Goal: Task Accomplishment & Management: Manage account settings

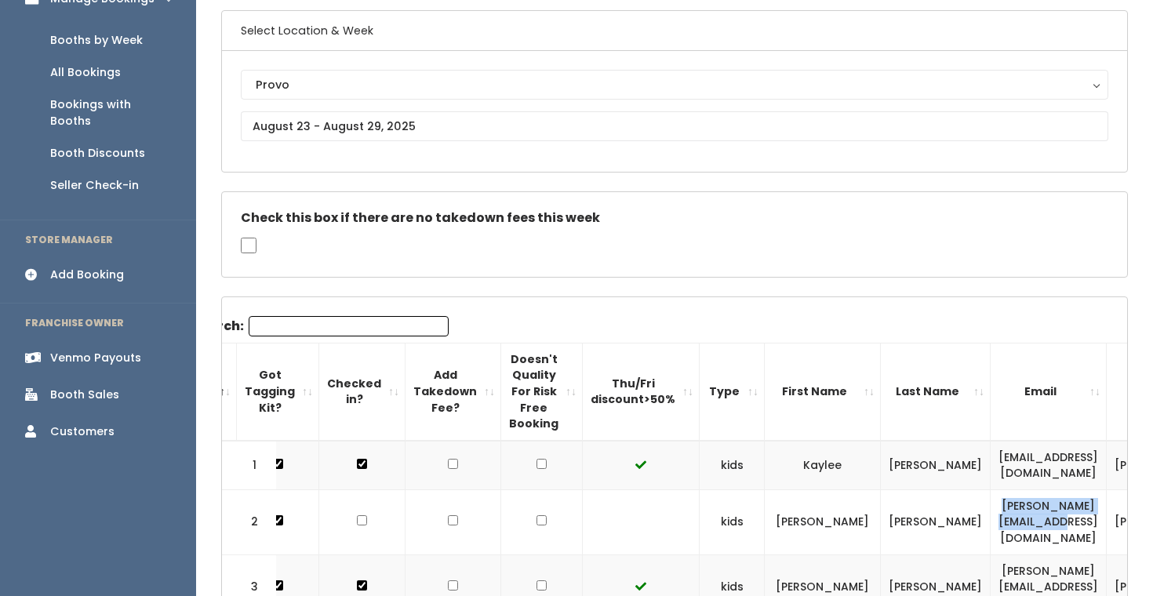
scroll to position [113, 0]
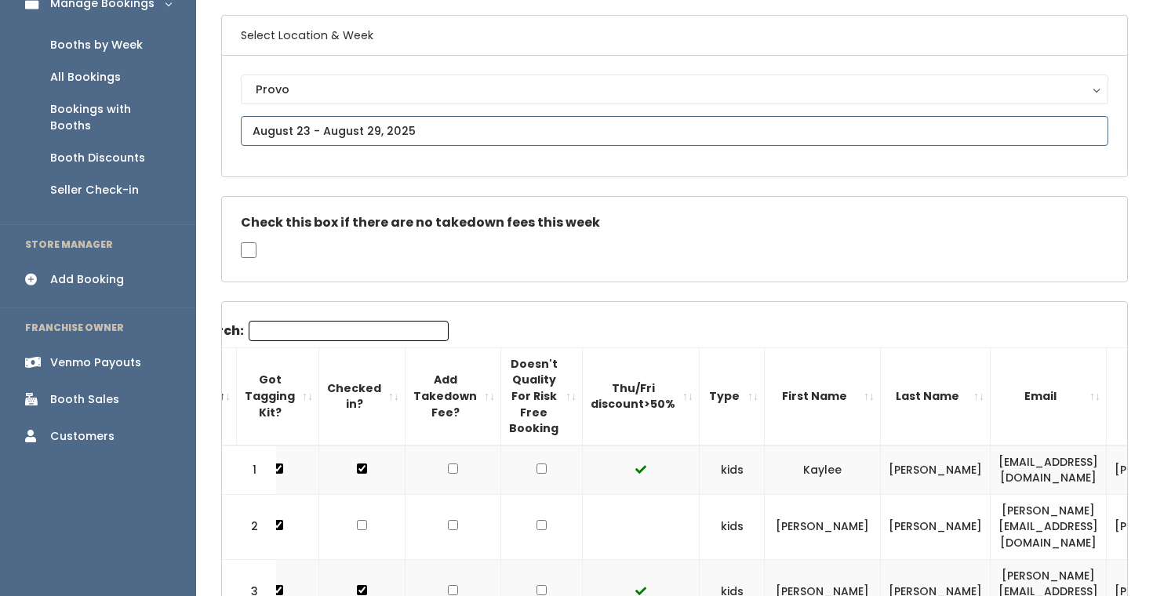
click at [338, 133] on input "text" at bounding box center [675, 131] width 868 height 30
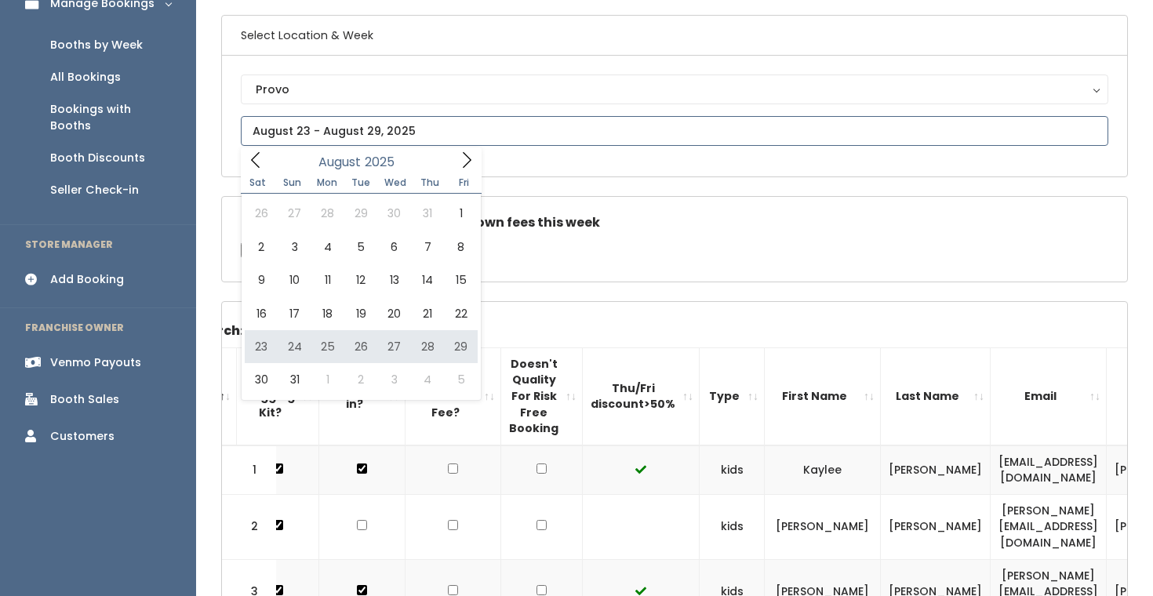
type input "[DATE] to [DATE]"
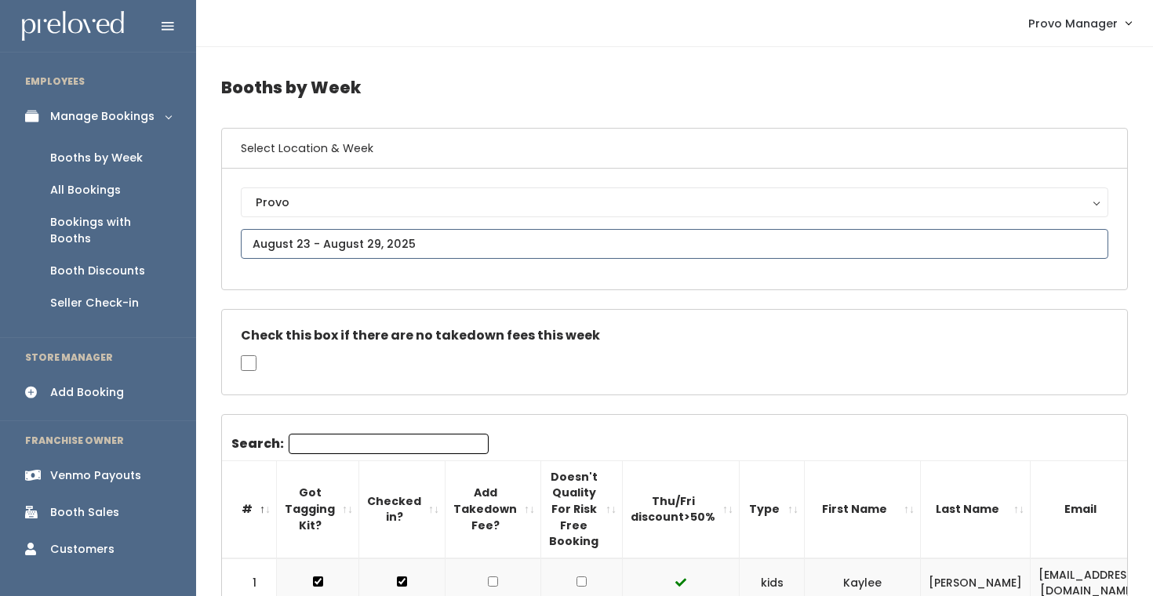
click at [403, 236] on input "text" at bounding box center [675, 244] width 868 height 30
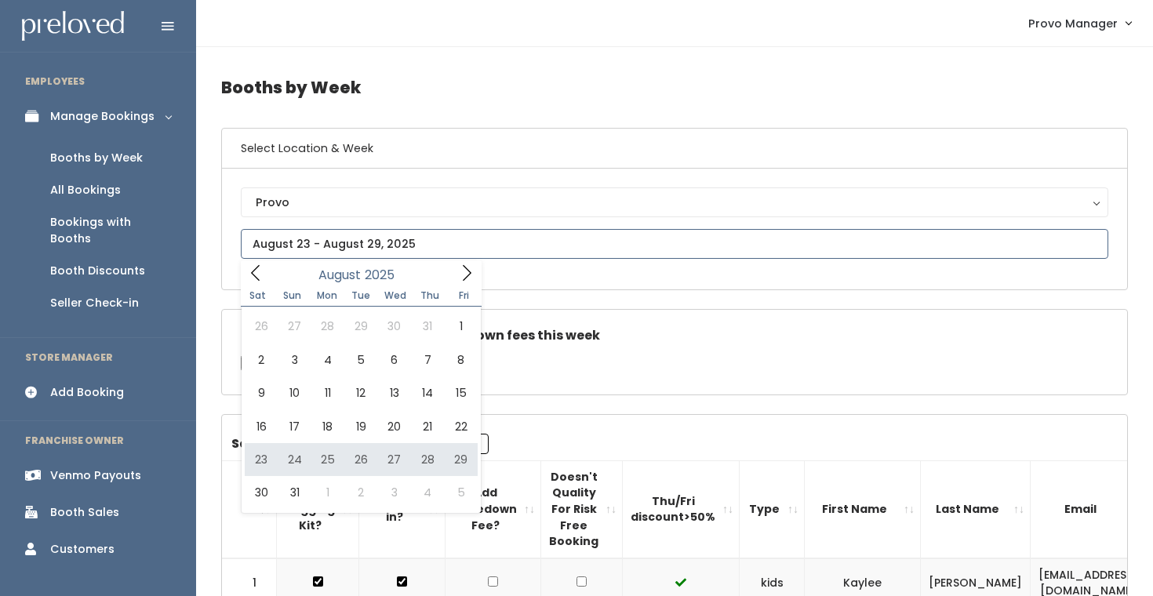
type input "[DATE] to [DATE]"
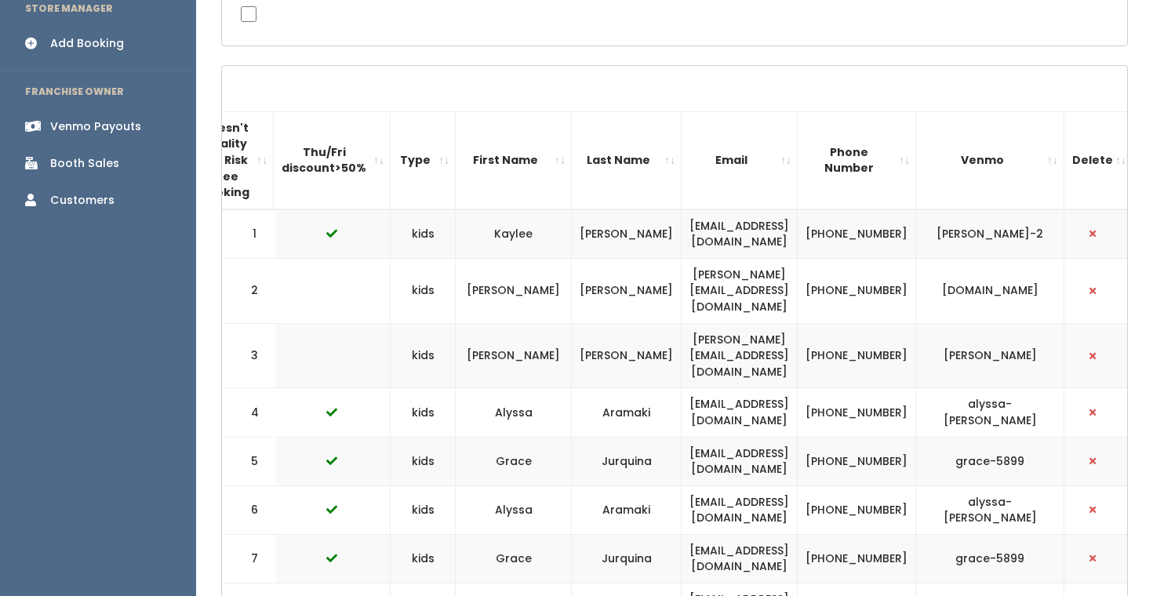
scroll to position [0, 350]
drag, startPoint x: 890, startPoint y: 282, endPoint x: 719, endPoint y: 281, distance: 171.1
click at [719, 282] on td "[PERSON_NAME][EMAIL_ADDRESS][DOMAIN_NAME]" at bounding box center [739, 290] width 116 height 65
copy td "[PERSON_NAME][EMAIL_ADDRESS][DOMAIN_NAME]"
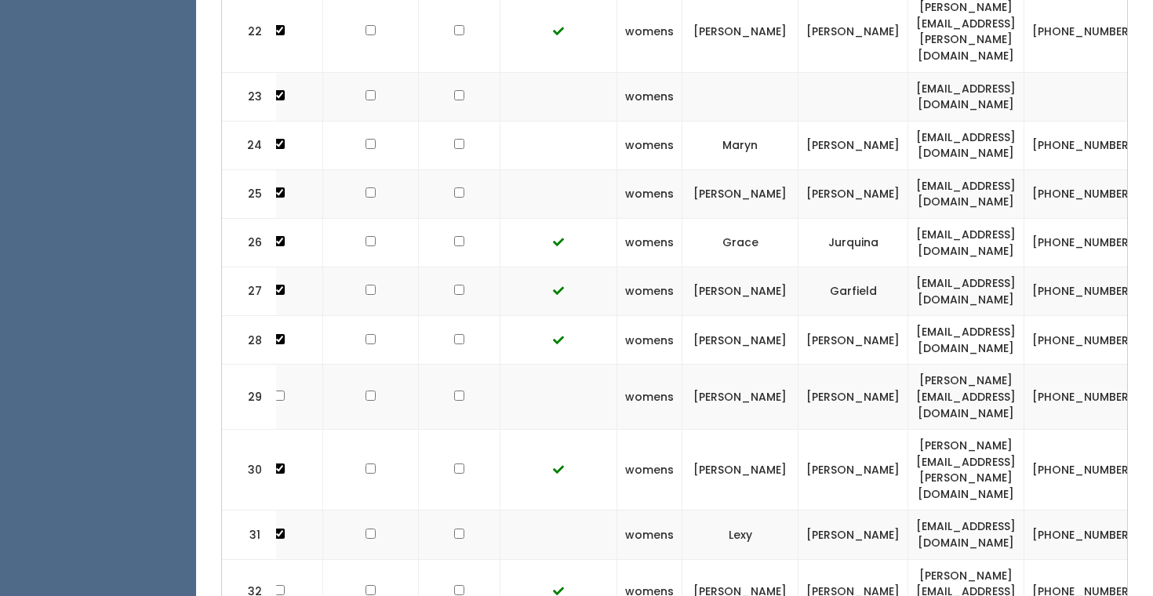
scroll to position [0, 129]
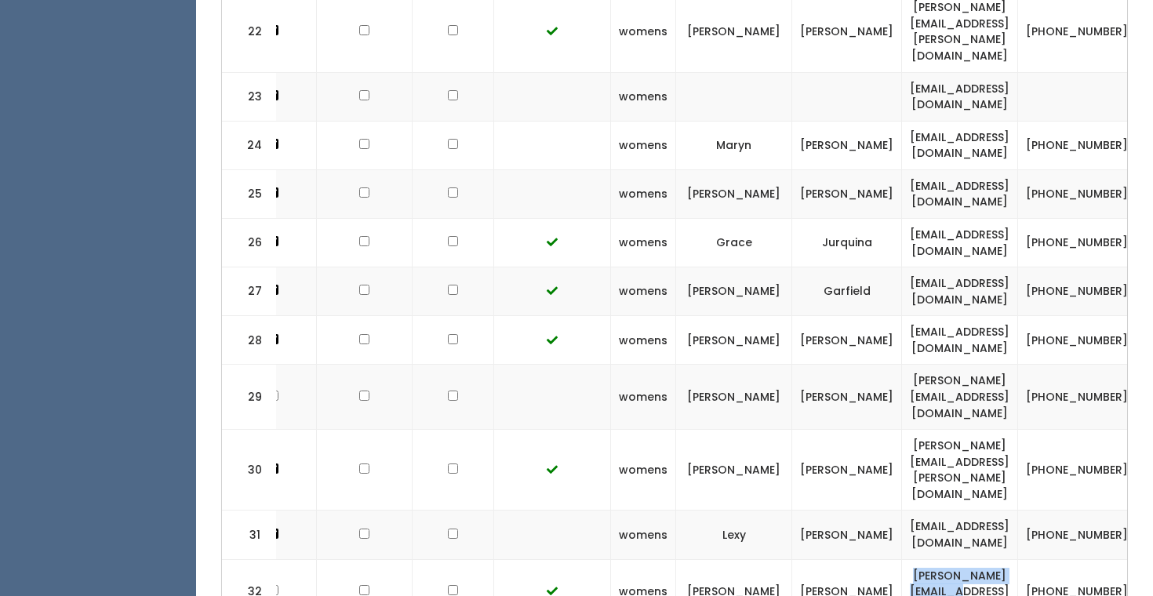
drag, startPoint x: 1099, startPoint y: 446, endPoint x: 950, endPoint y: 444, distance: 149.1
click at [951, 559] on td "kate.yost17@gmail.com" at bounding box center [960, 591] width 116 height 65
copy td "kate.yost17@gmail.com"
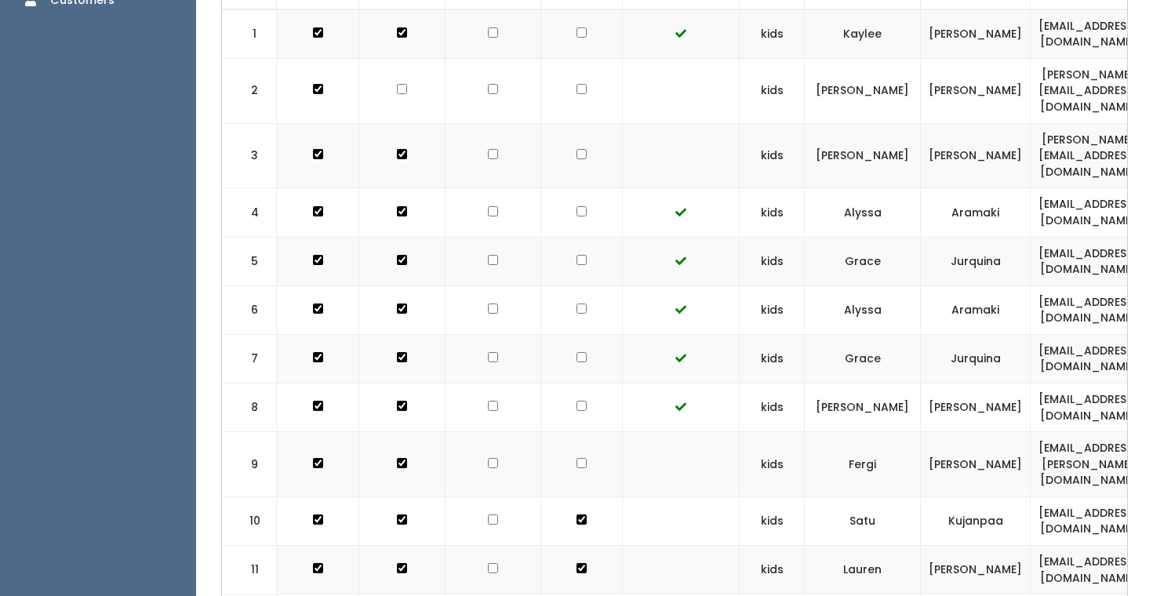
scroll to position [0, 0]
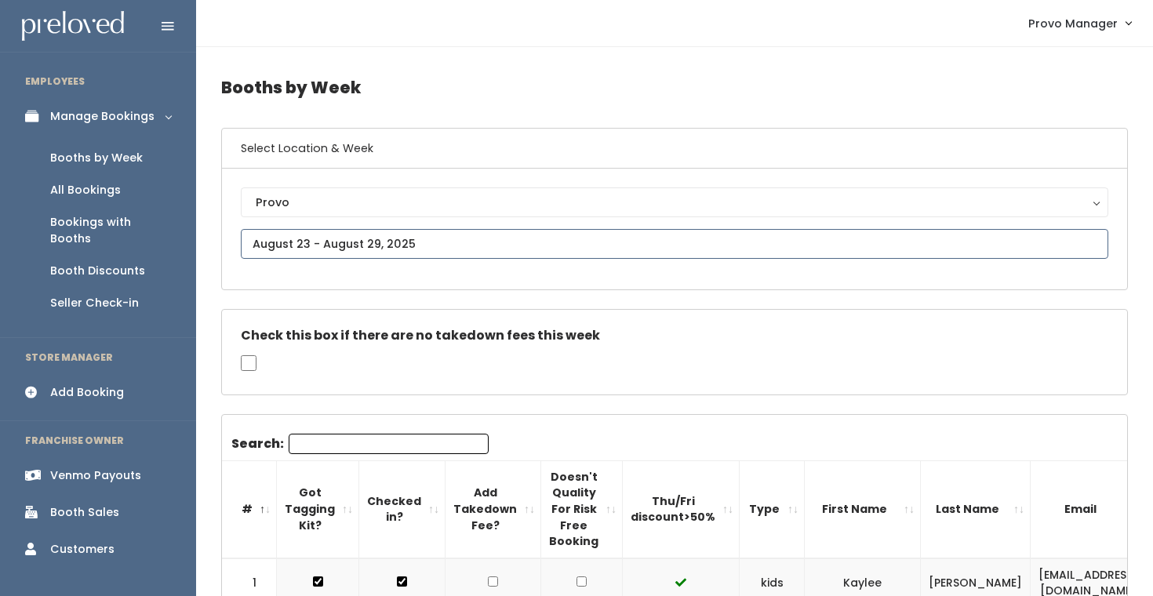
click at [358, 240] on input "text" at bounding box center [675, 244] width 868 height 30
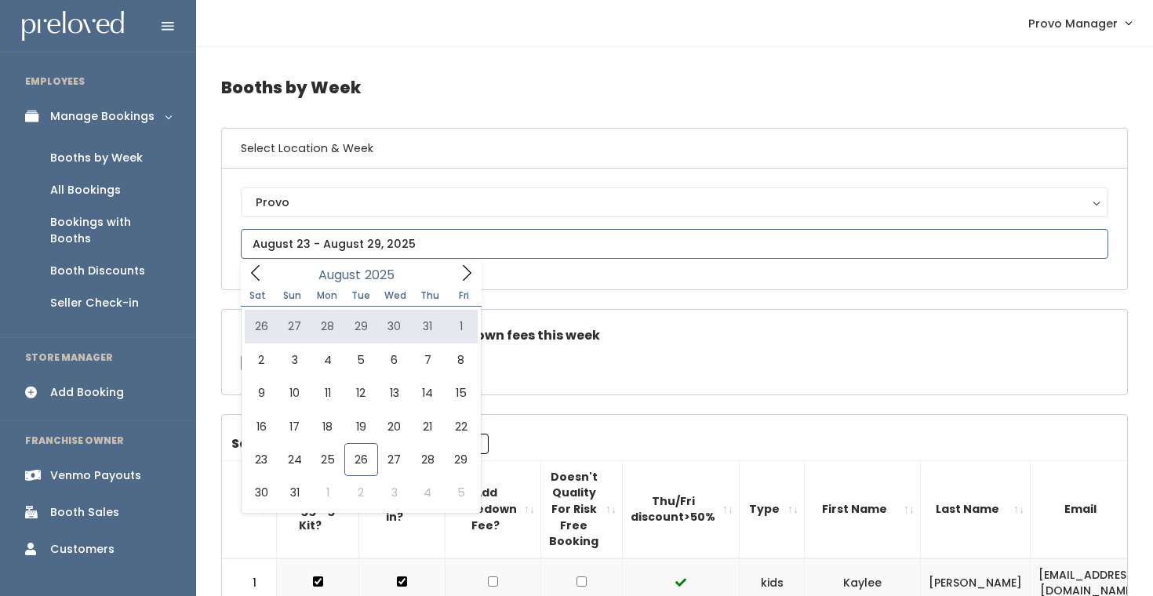
click at [466, 268] on icon at bounding box center [466, 272] width 17 height 17
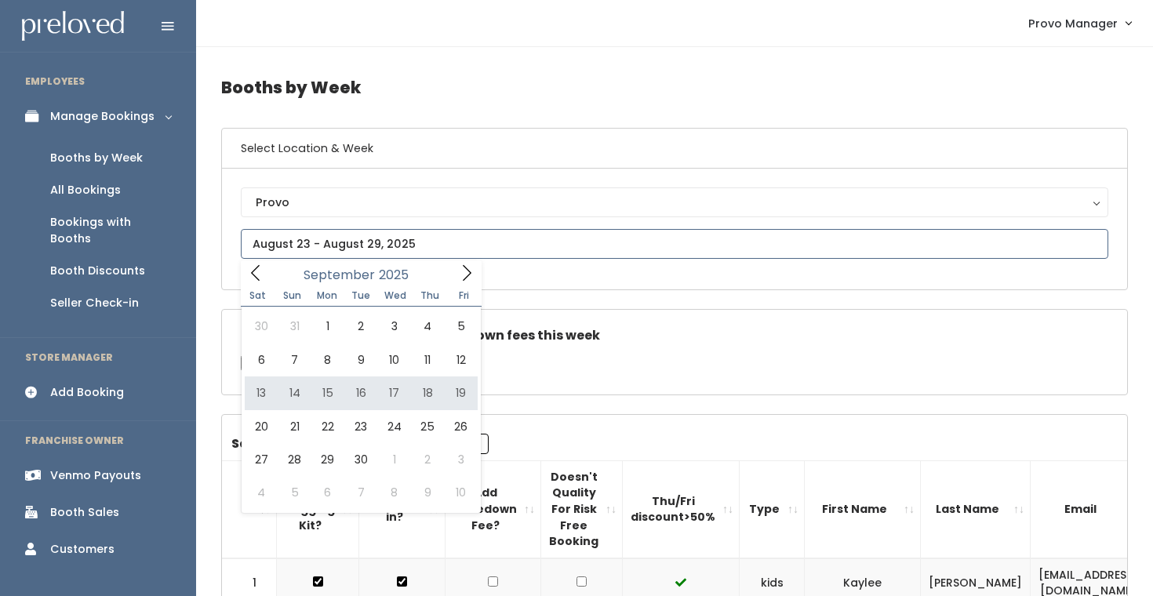
type input "September 13 to September 19"
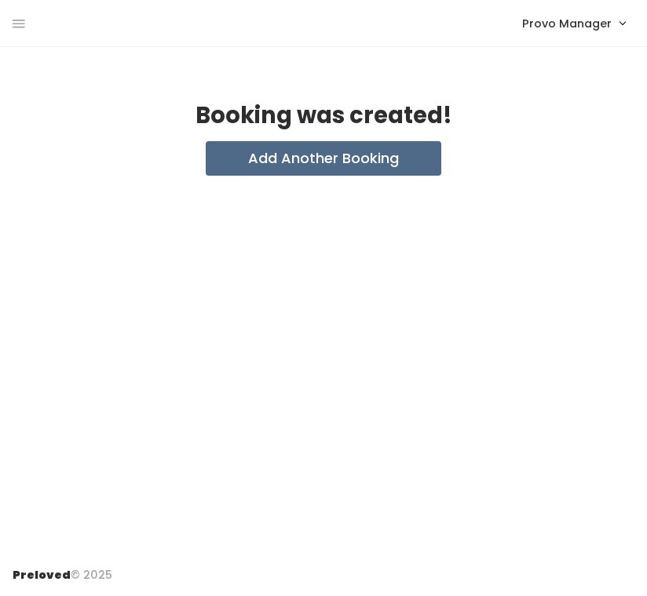
click at [489, 108] on div "Booking was created!" at bounding box center [323, 123] width 621 height 38
click at [640, 124] on div "Booking was created! Add Another Booking" at bounding box center [323, 301] width 647 height 508
drag, startPoint x: 643, startPoint y: 104, endPoint x: 659, endPoint y: 103, distance: 16.5
click at [647, 103] on html "EMPLOYEES Manage Bookings Booths by Week All Bookings Bookings with Booths Boot…" at bounding box center [323, 298] width 647 height 596
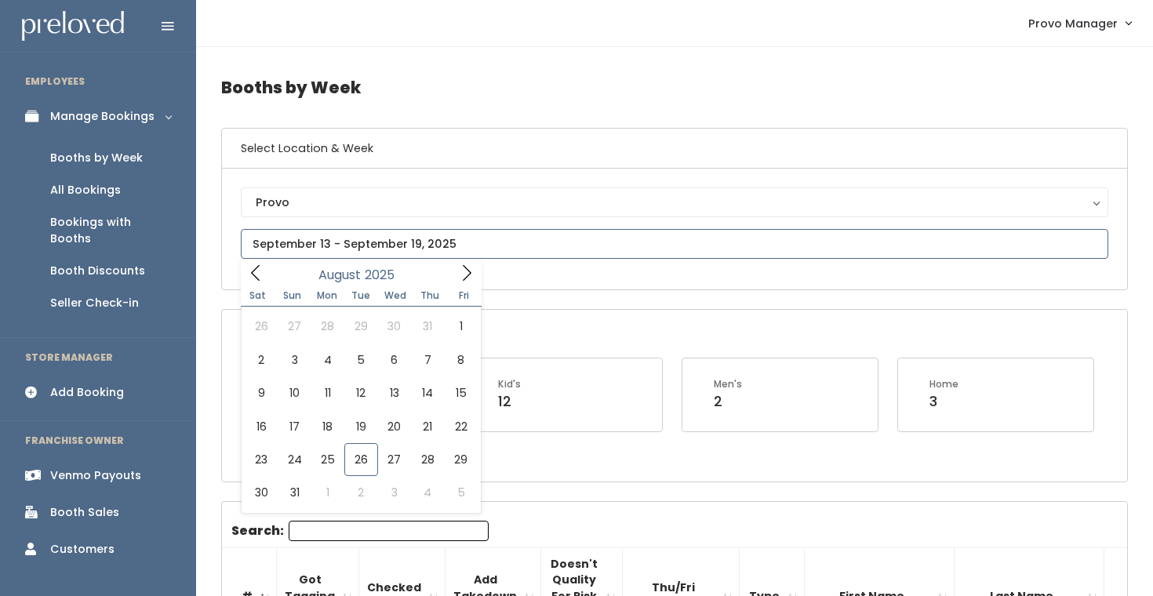
click at [332, 246] on input "text" at bounding box center [675, 244] width 868 height 30
type input "August 30 to September 5"
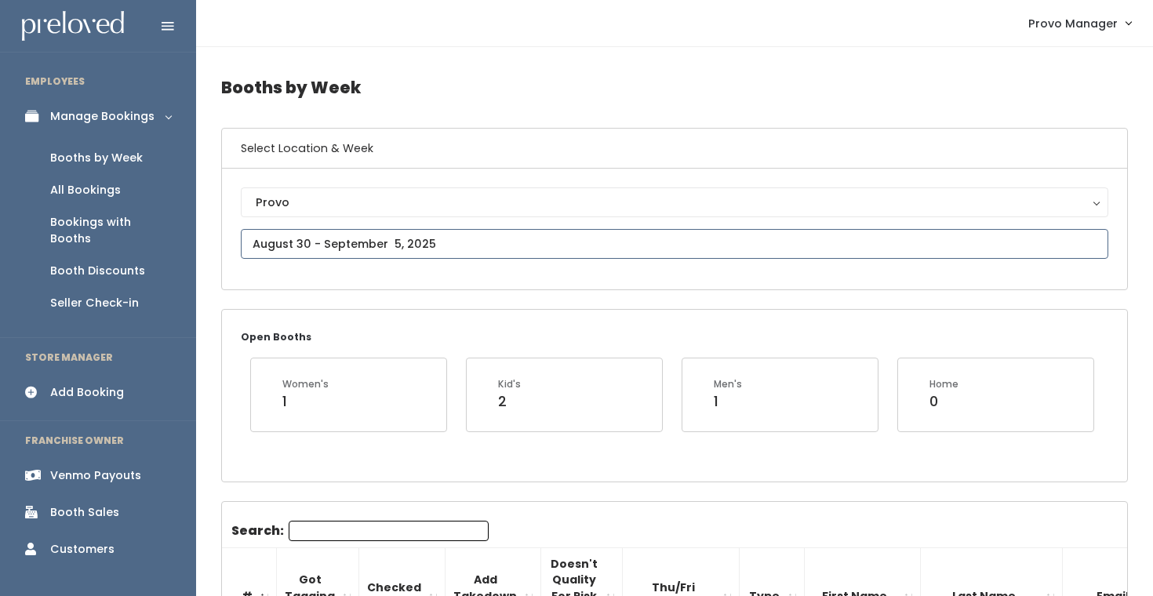
click at [352, 250] on input "text" at bounding box center [675, 244] width 868 height 30
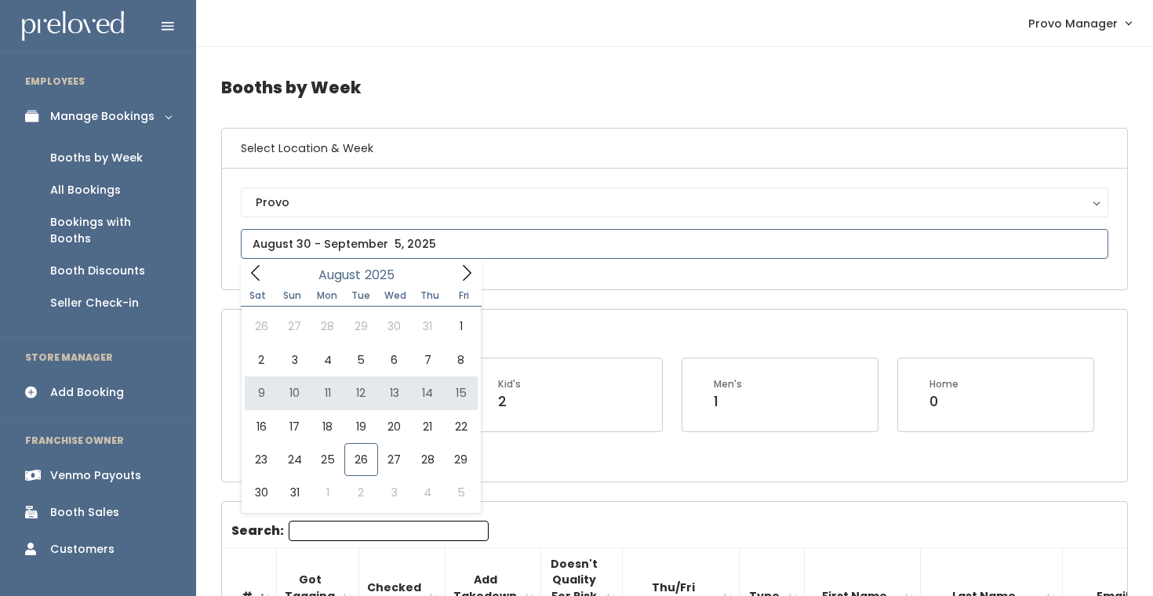
click at [624, 231] on input "text" at bounding box center [675, 244] width 868 height 30
click at [354, 242] on input "text" at bounding box center [675, 244] width 868 height 30
click at [466, 271] on icon at bounding box center [466, 272] width 17 height 17
type input "September 13 to September 19"
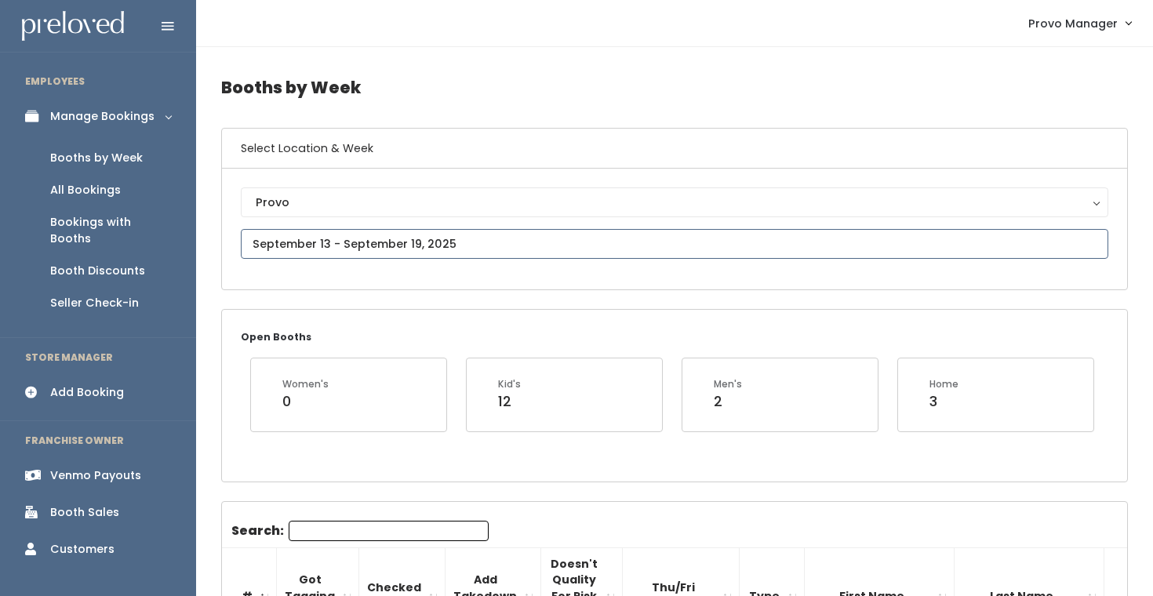
click at [319, 243] on input "text" at bounding box center [675, 244] width 868 height 30
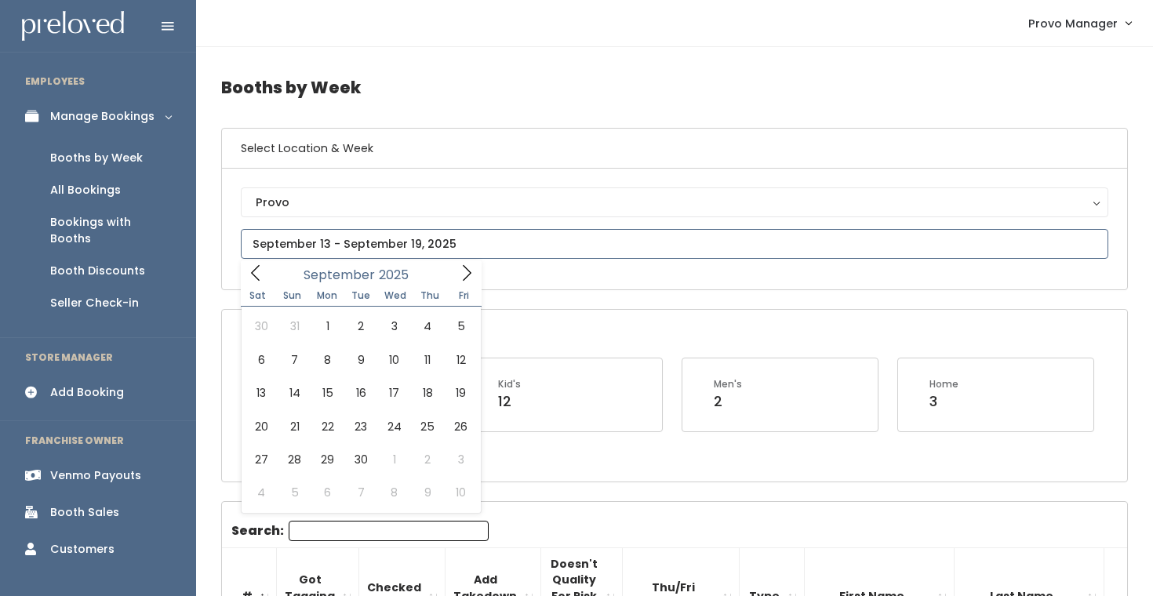
click at [465, 266] on icon at bounding box center [466, 272] width 17 height 17
type input "[DATE] to [DATE]"
